Goal: Task Accomplishment & Management: Manage account settings

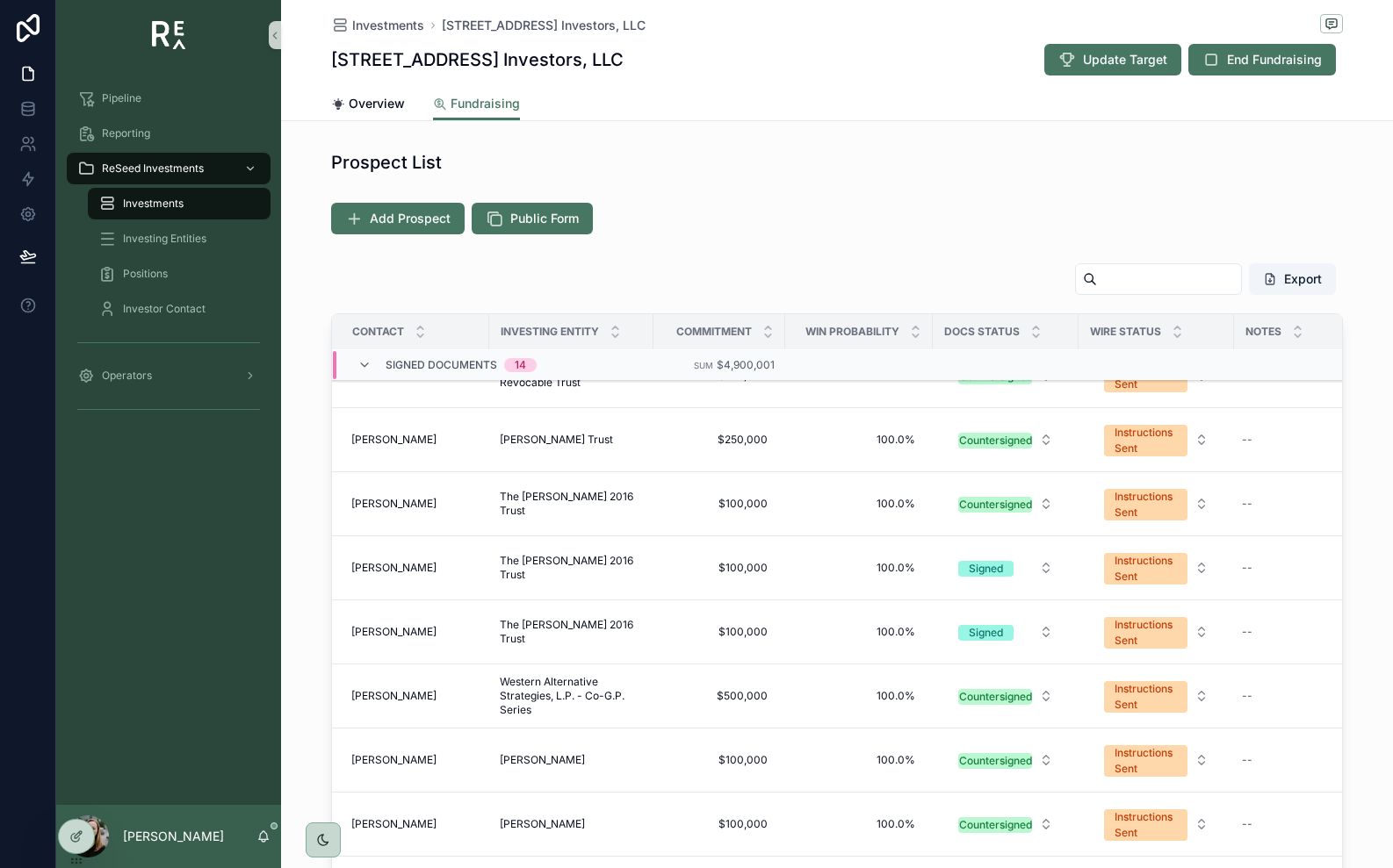
scroll to position [508, 2]
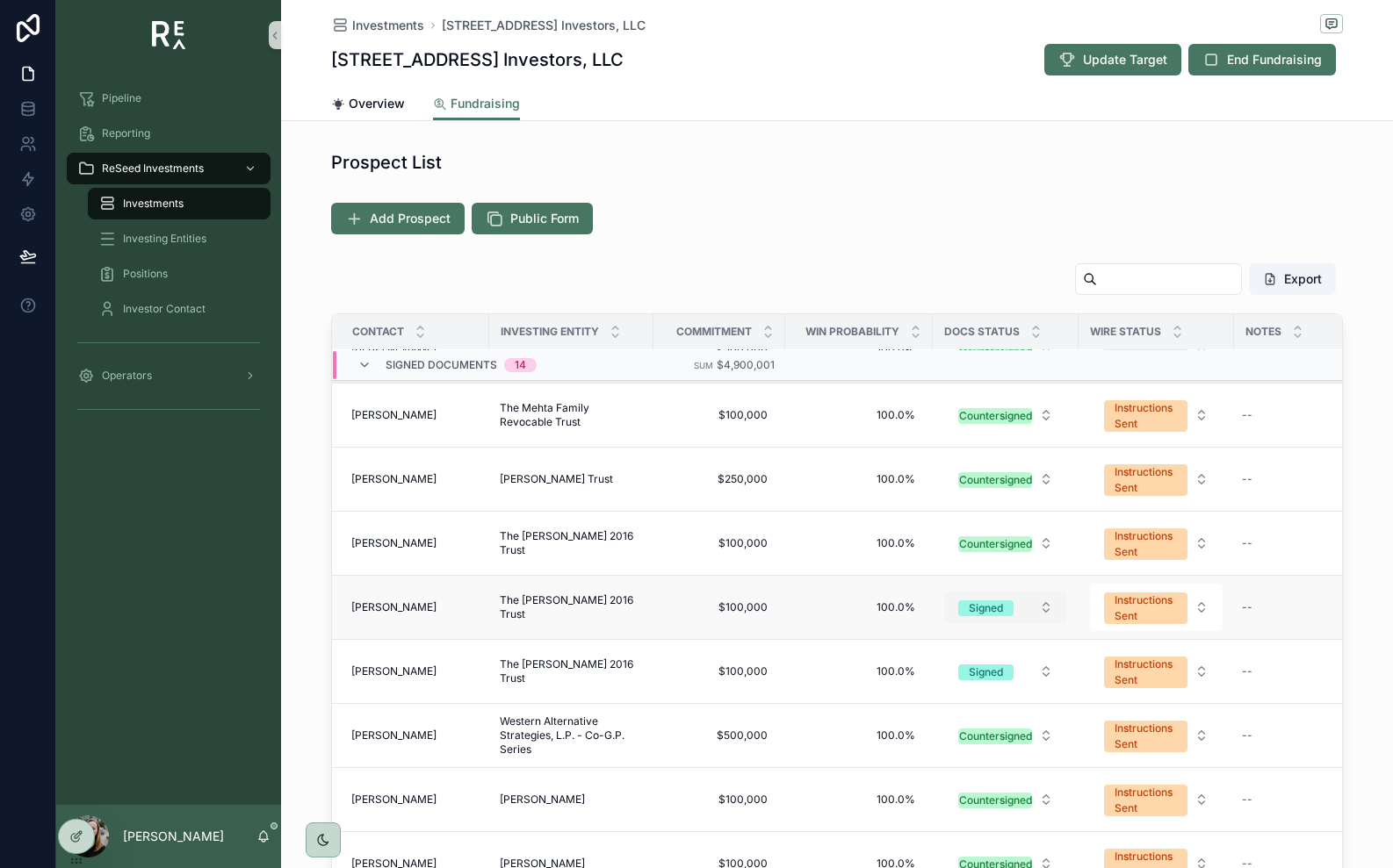
click at [1014, 607] on span "Signed" at bounding box center [986, 608] width 55 height 16
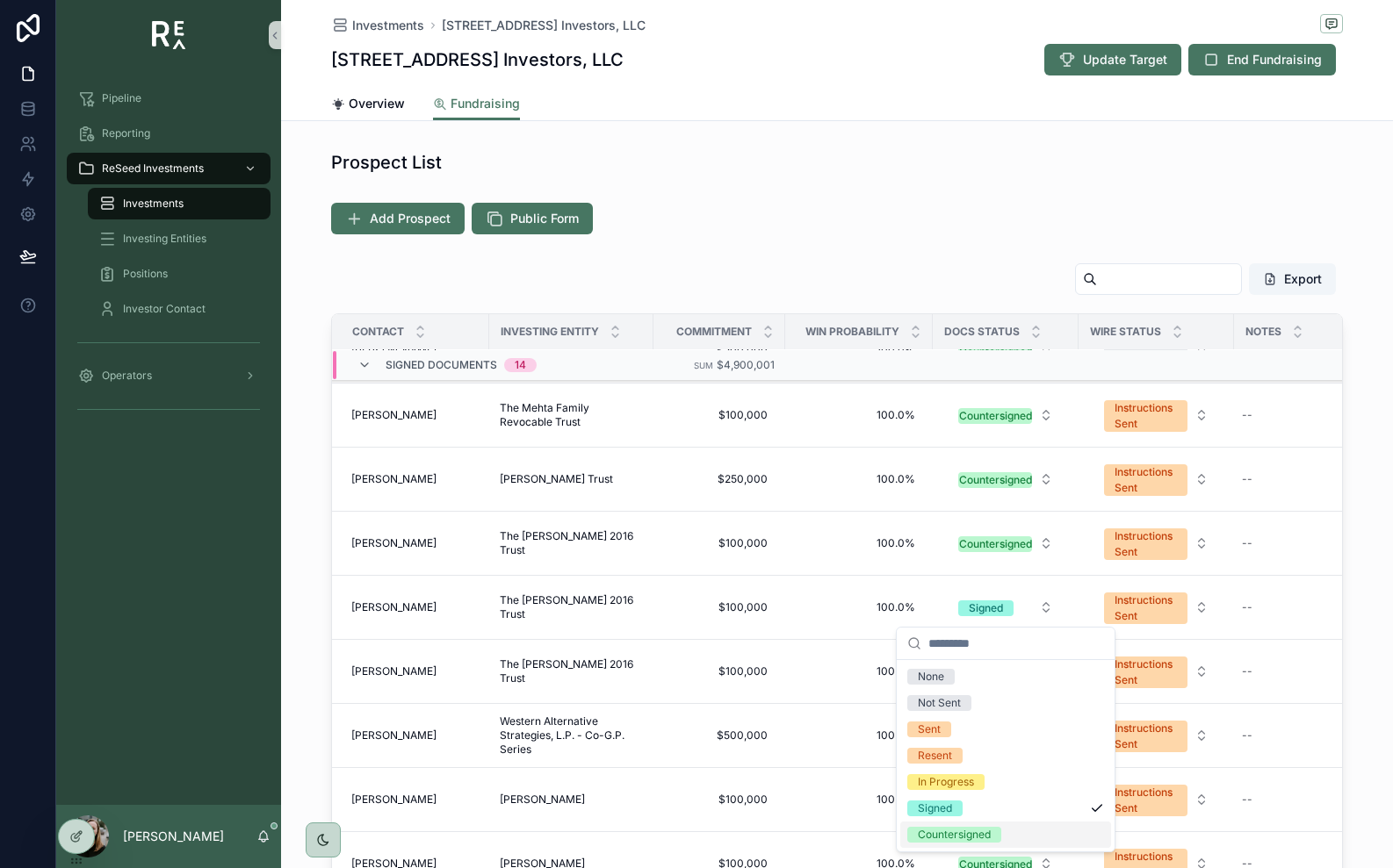
click at [950, 838] on div "Countersigned" at bounding box center [954, 835] width 73 height 16
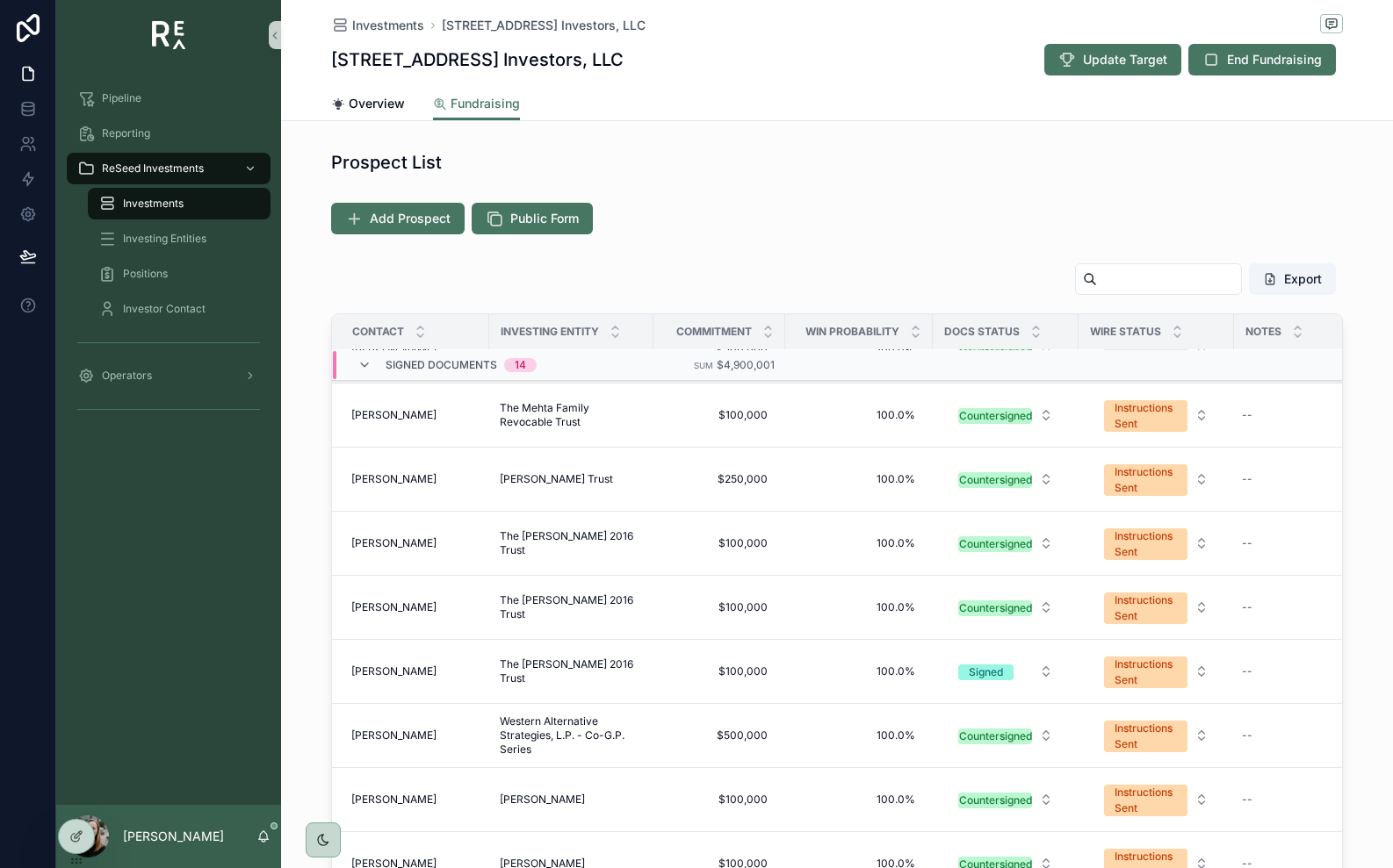
click at [1035, 264] on div "Export" at bounding box center [837, 282] width 1012 height 40
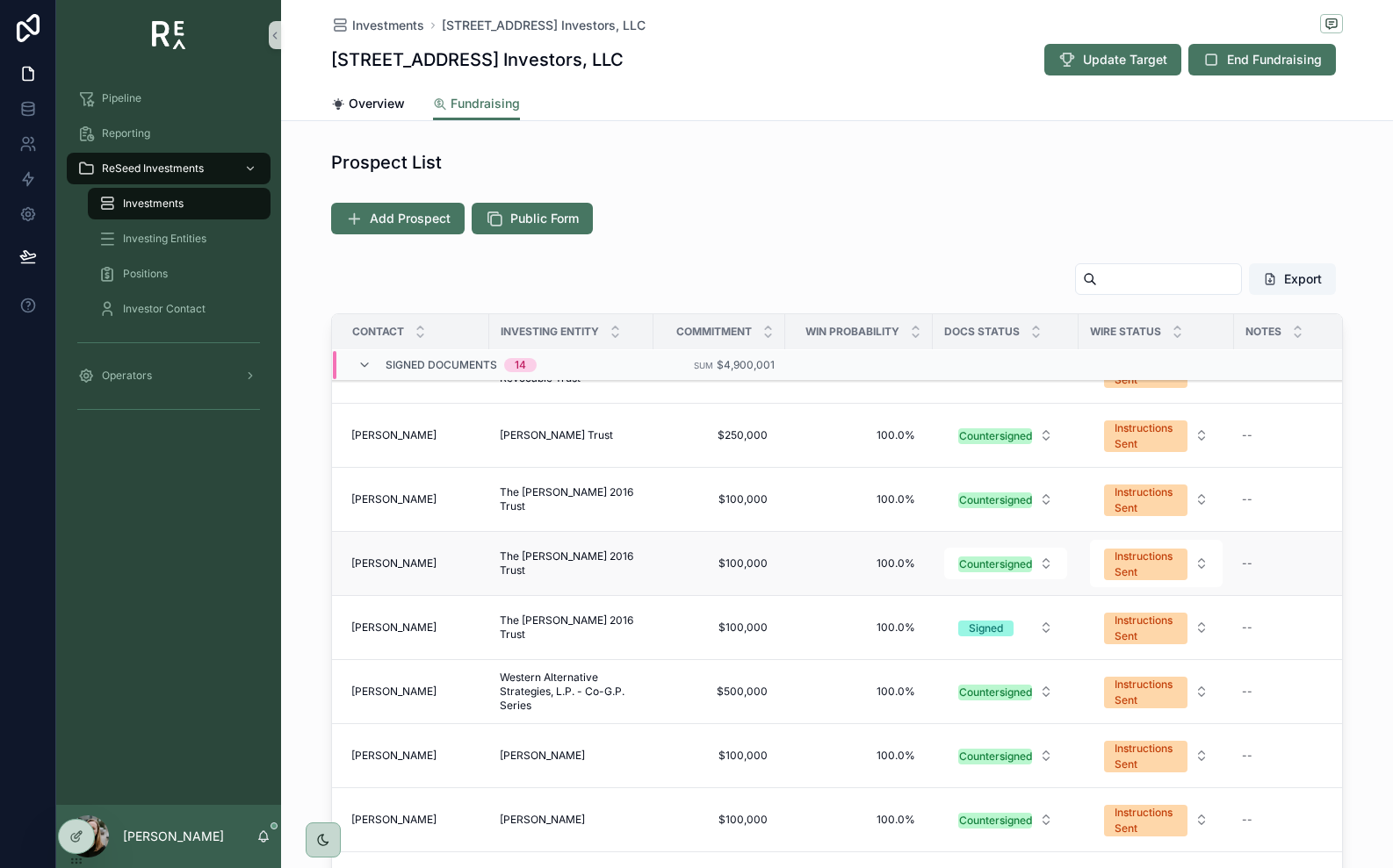
scroll to position [565, 2]
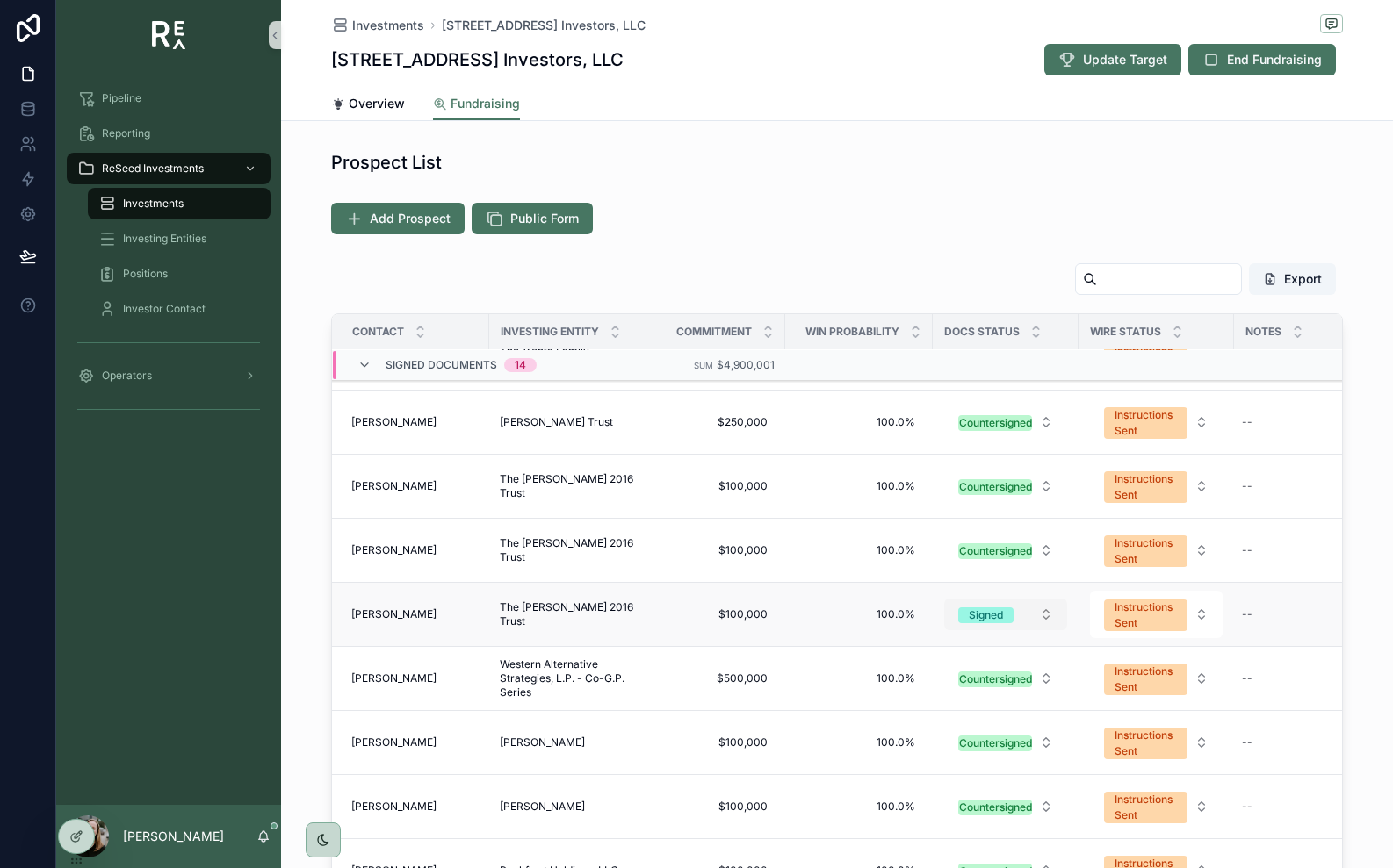
click at [1007, 612] on span "Signed" at bounding box center [986, 615] width 55 height 16
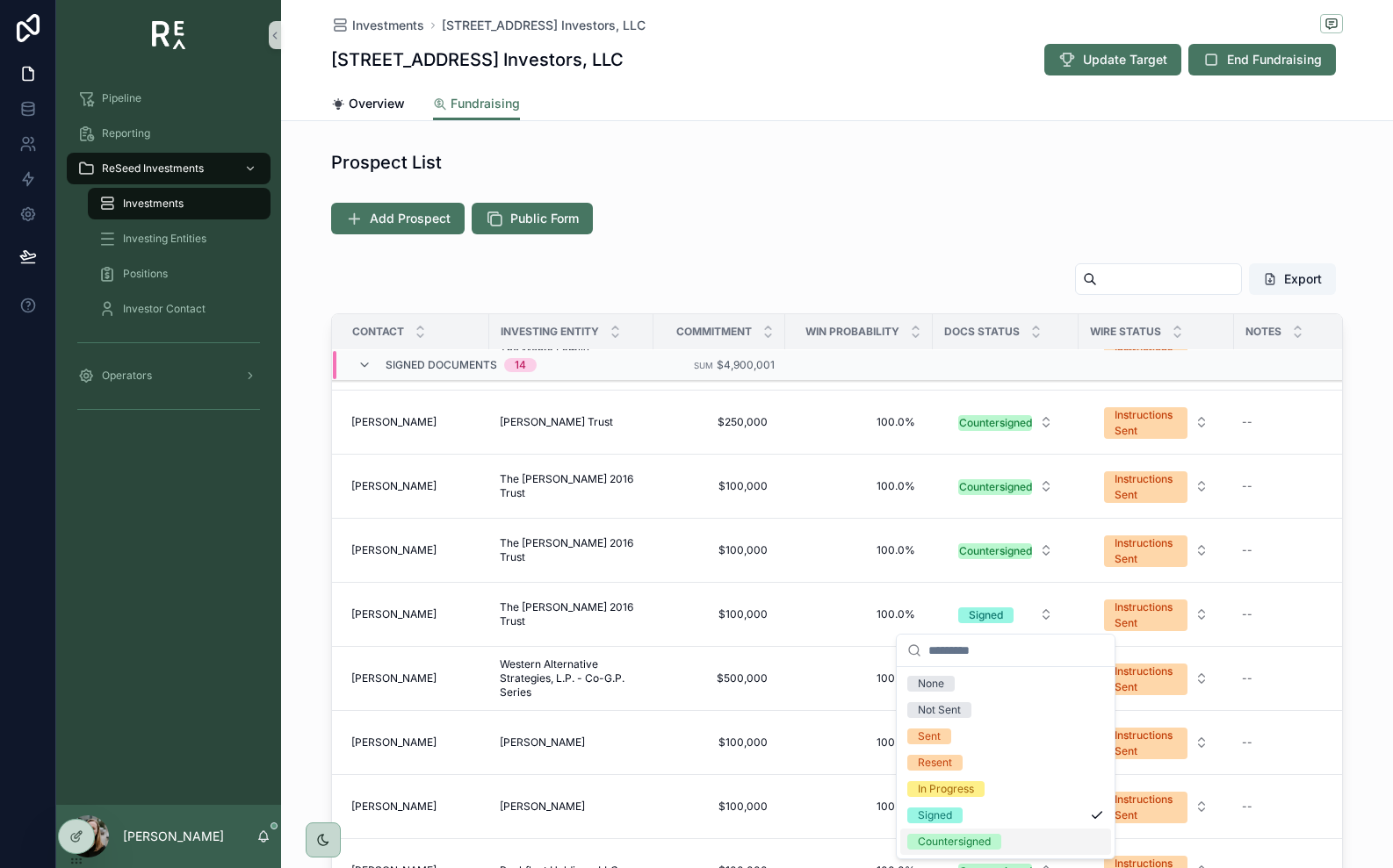
click at [955, 845] on div "Countersigned" at bounding box center [954, 841] width 73 height 16
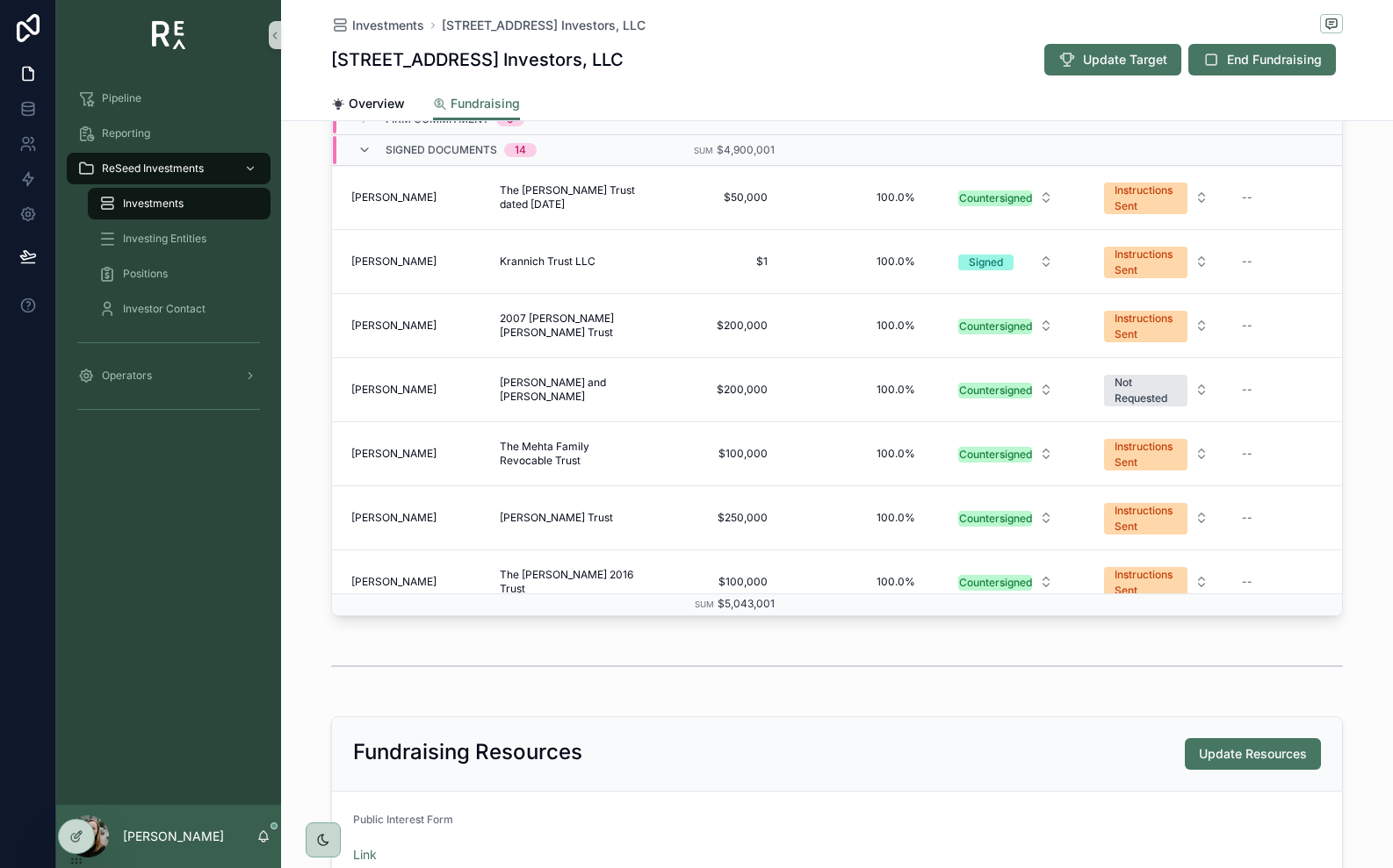
scroll to position [117, 2]
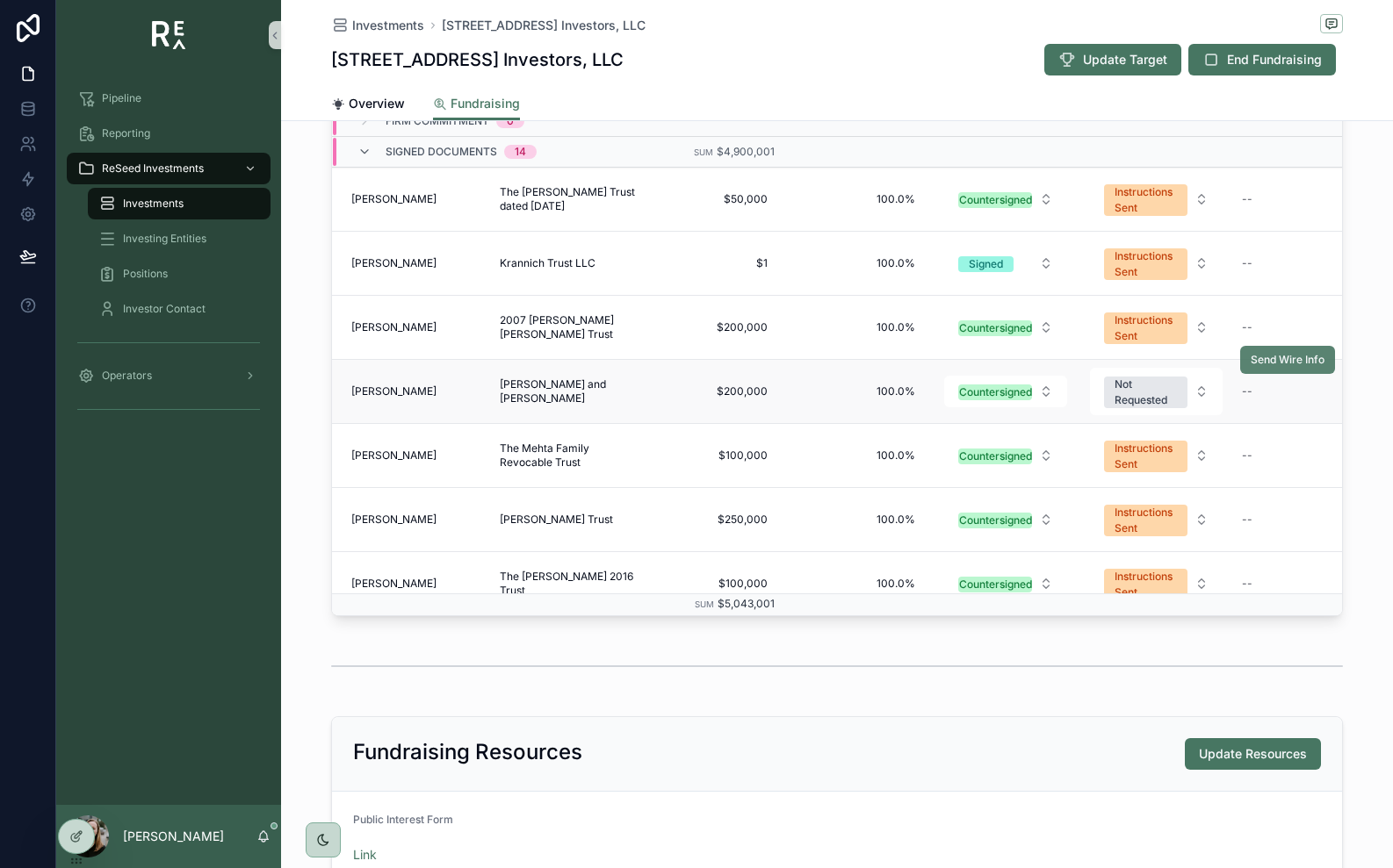
click at [1268, 366] on span "Send Wire Info" at bounding box center [1287, 359] width 74 height 14
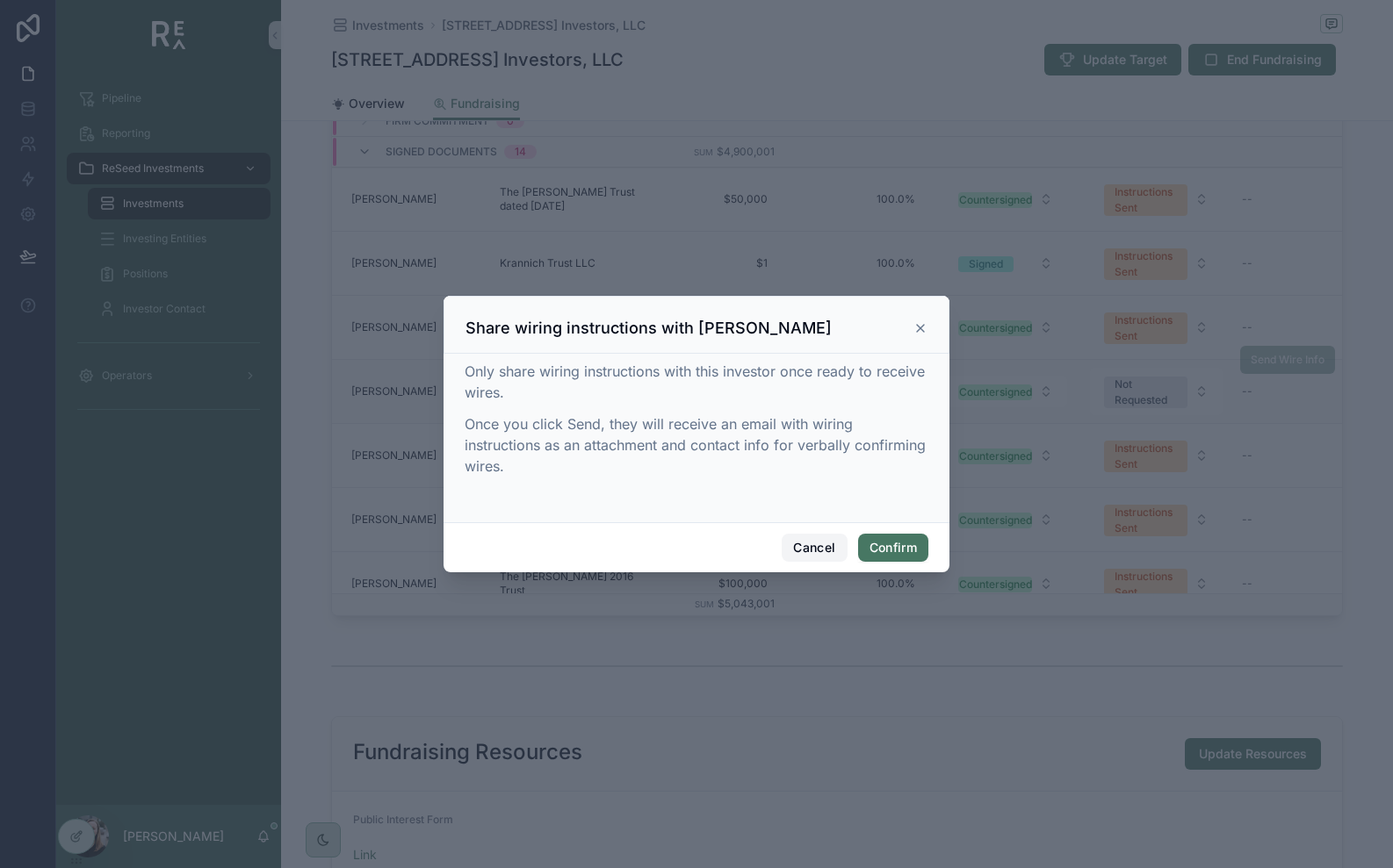
click at [817, 556] on button "Cancel" at bounding box center [814, 548] width 65 height 29
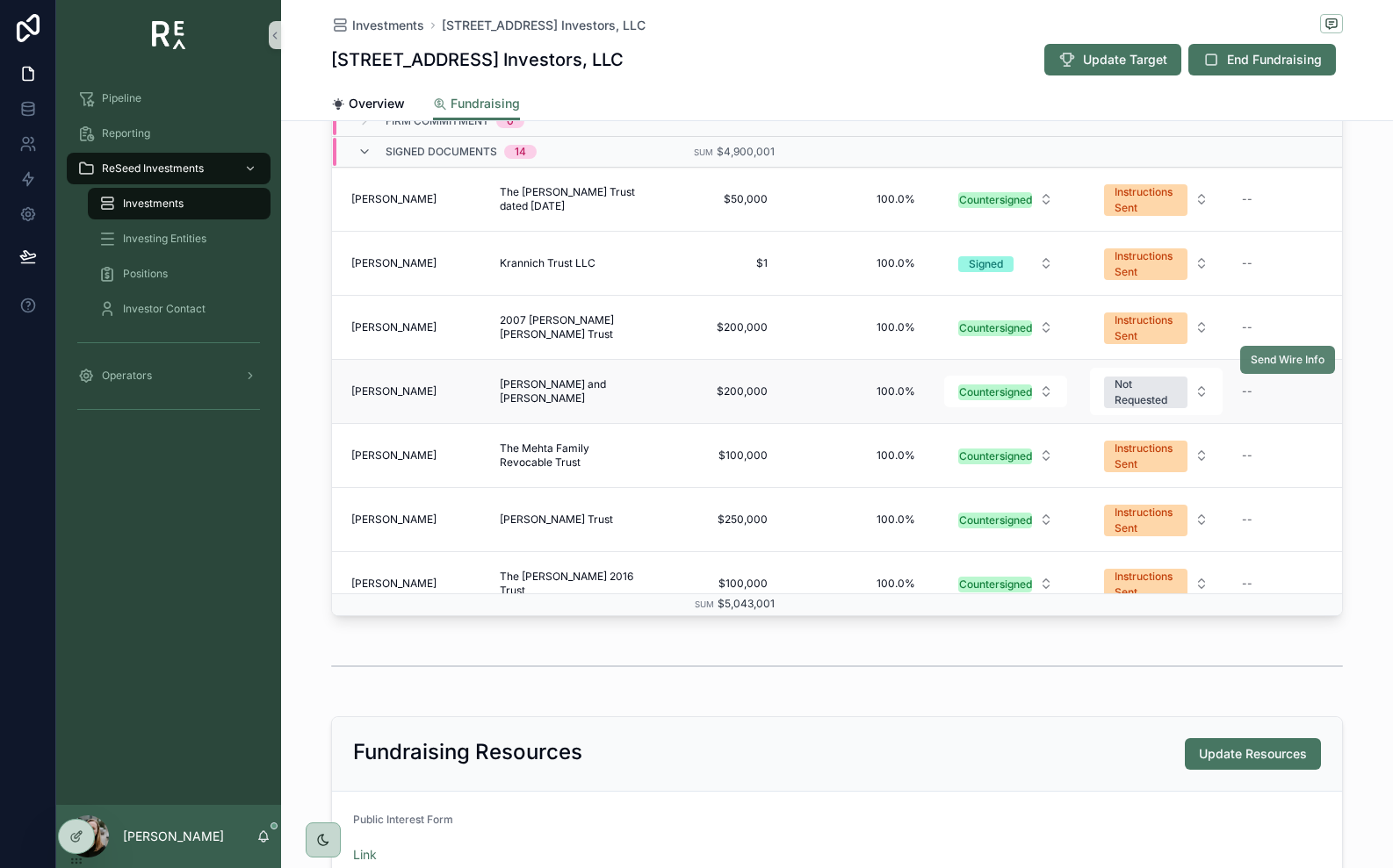
click at [1263, 367] on button "Send Wire Info" at bounding box center [1287, 360] width 95 height 29
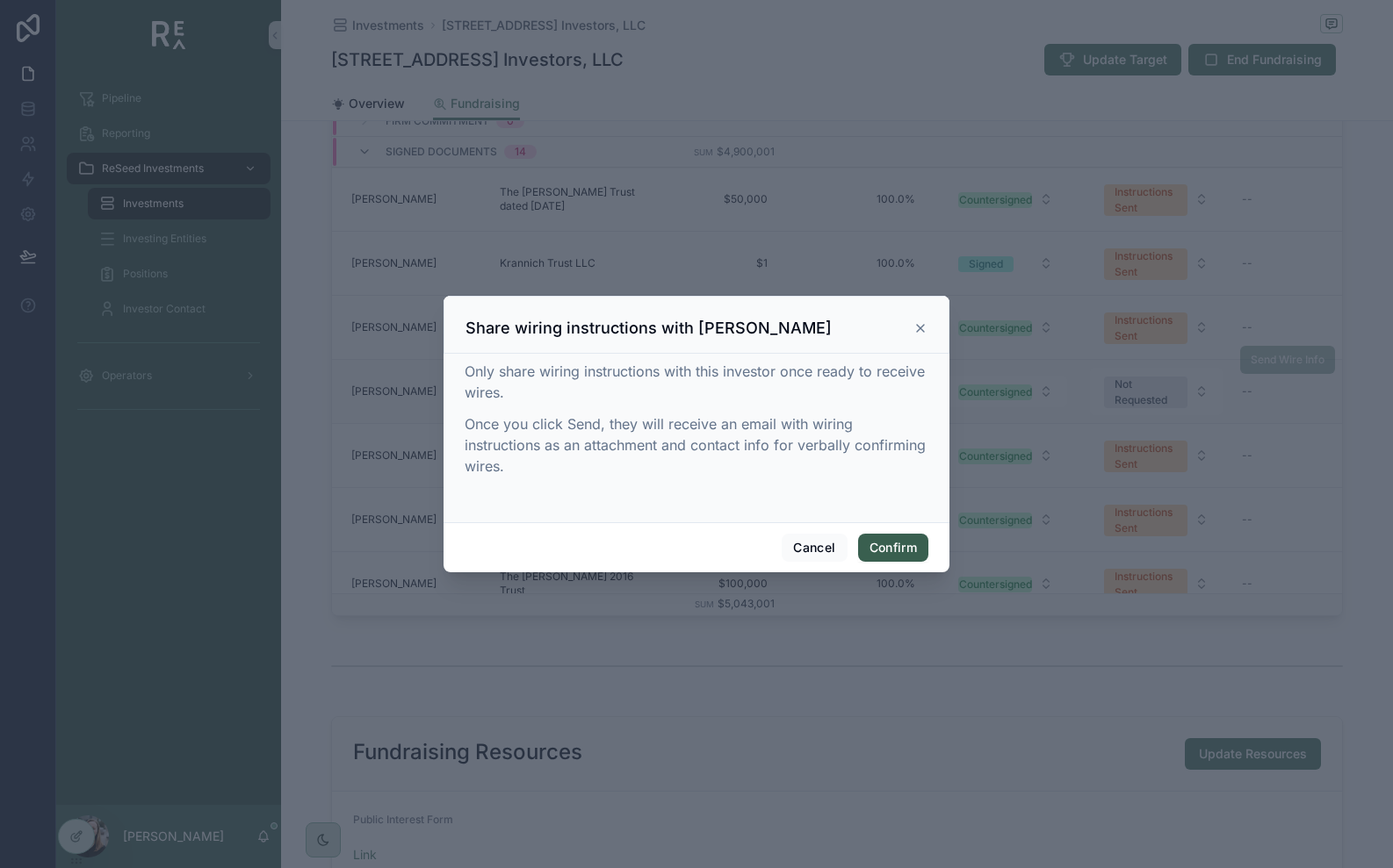
click at [888, 552] on button "Confirm" at bounding box center [893, 548] width 70 height 29
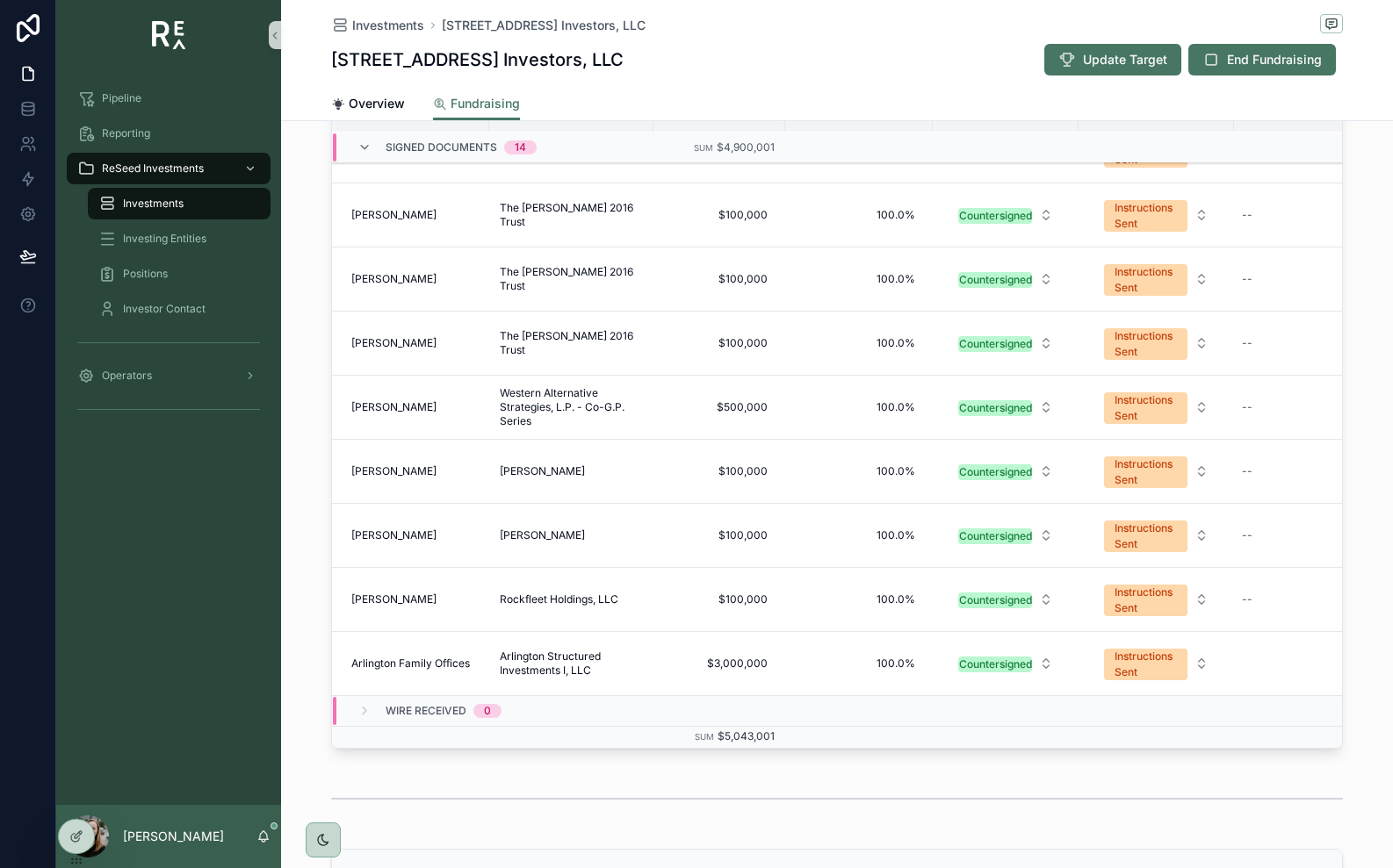
scroll to position [0, 0]
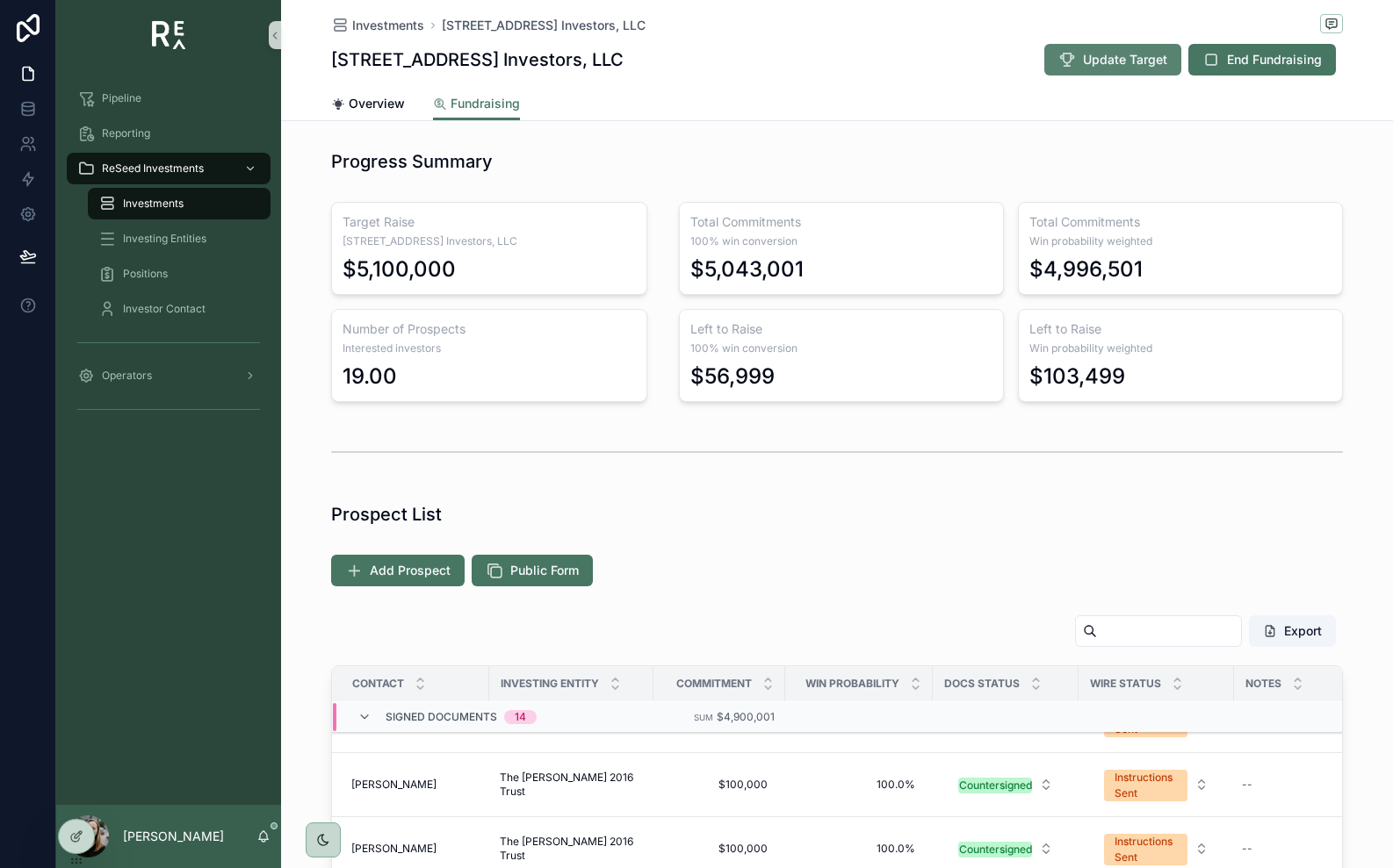
click at [1107, 63] on span "Update Target" at bounding box center [1125, 60] width 85 height 17
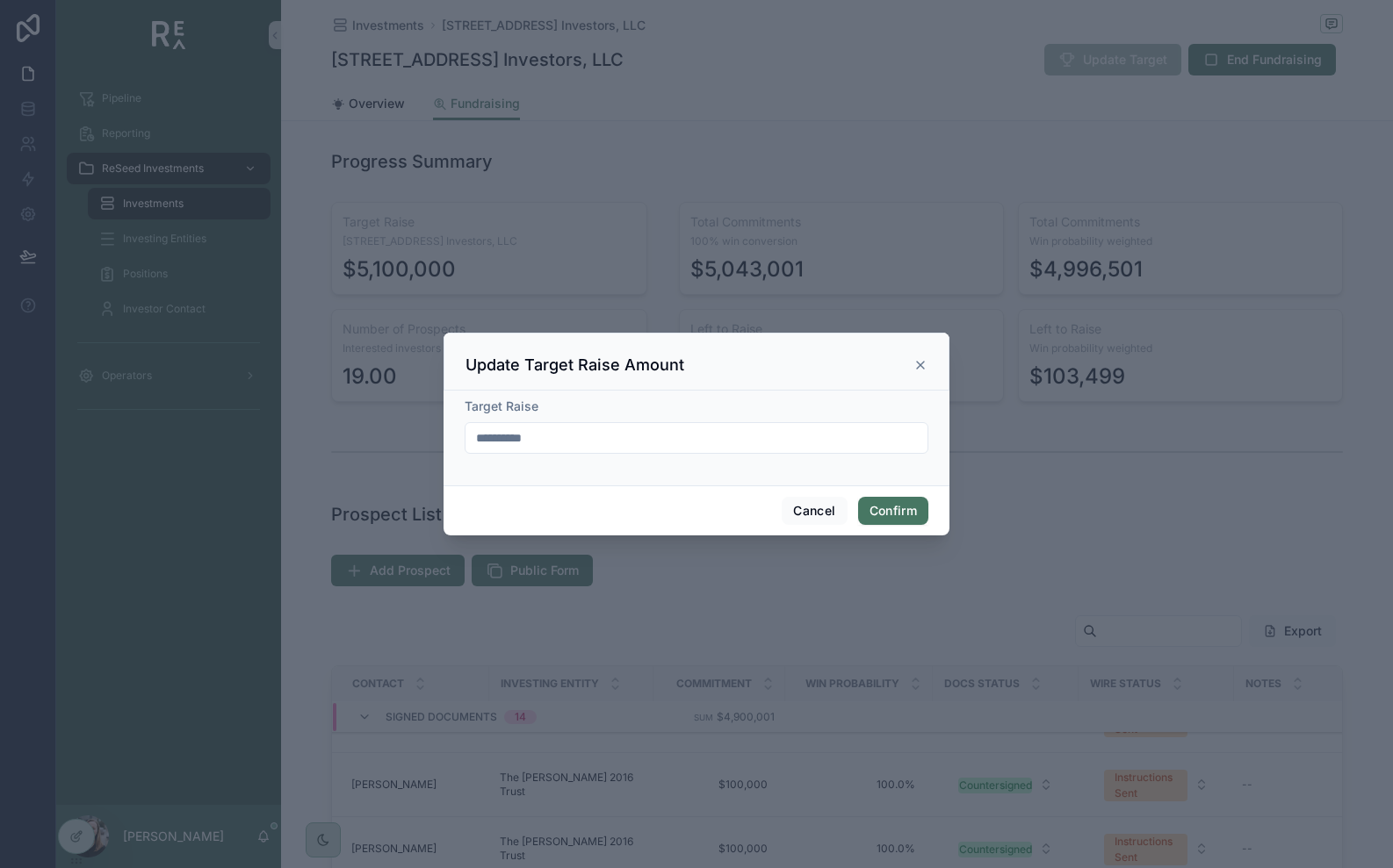
drag, startPoint x: 554, startPoint y: 436, endPoint x: 402, endPoint y: 432, distance: 152.1
click at [402, 432] on div "**********" at bounding box center [696, 434] width 1393 height 868
type input "**********"
click at [888, 512] on button "Confirm" at bounding box center [893, 511] width 70 height 29
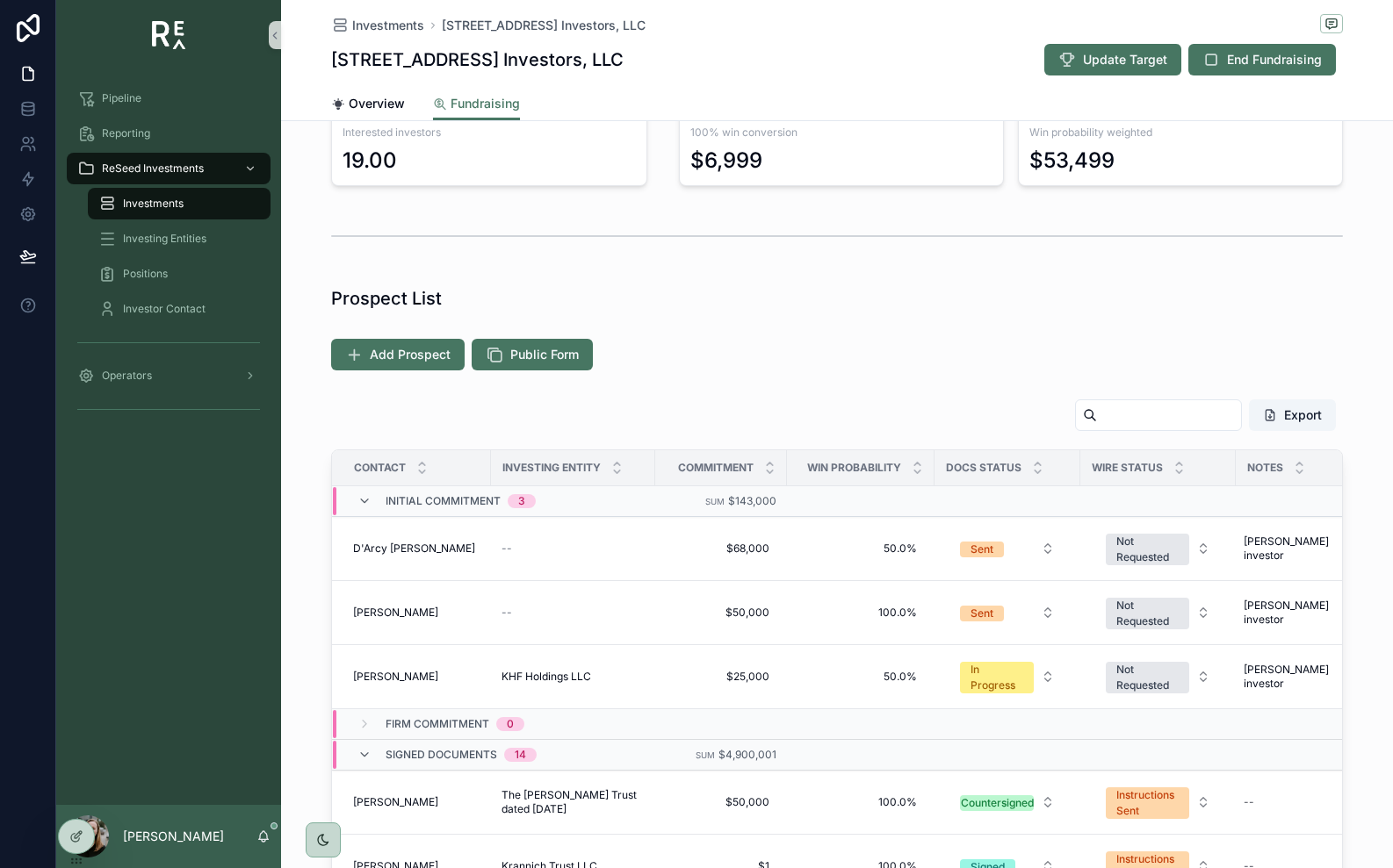
scroll to position [211, 0]
